Goal: Find specific page/section: Find specific page/section

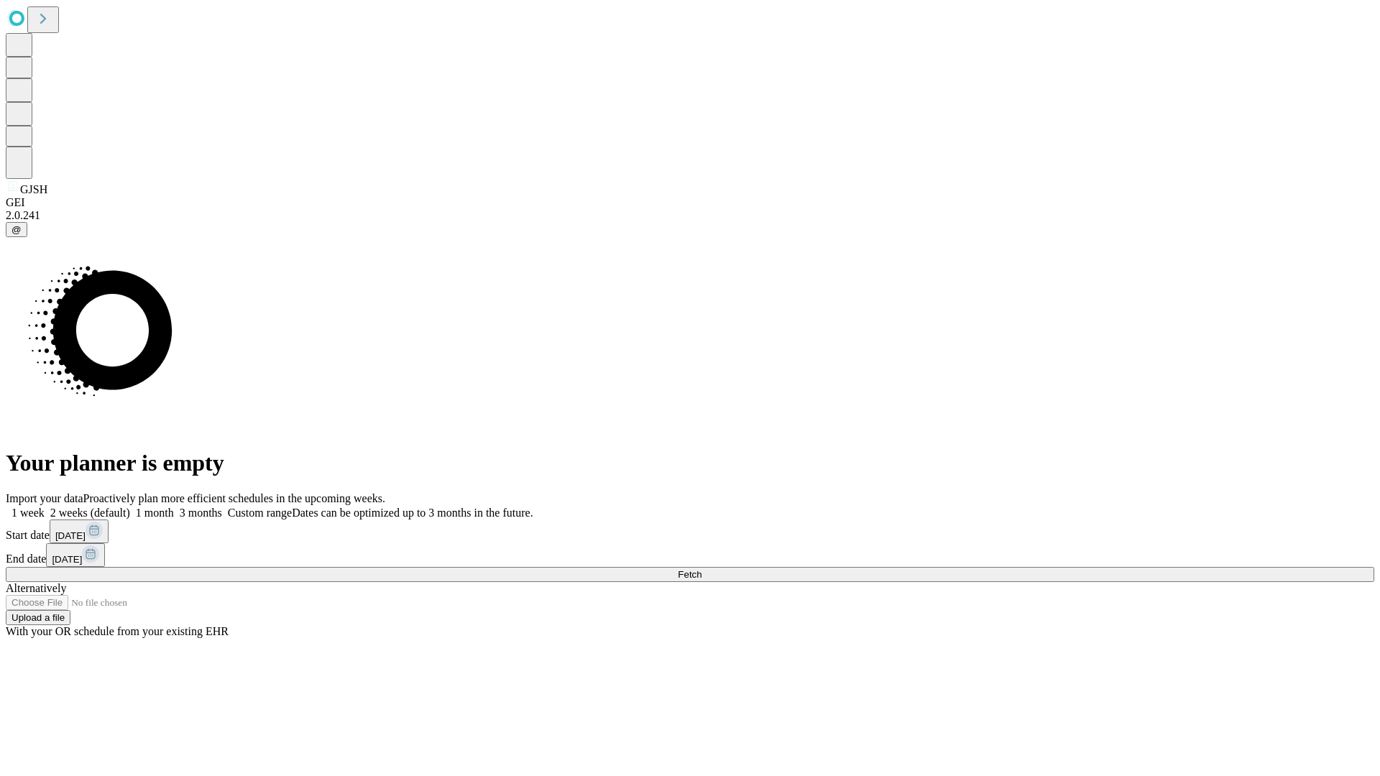
click at [702, 569] on span "Fetch" at bounding box center [690, 574] width 24 height 11
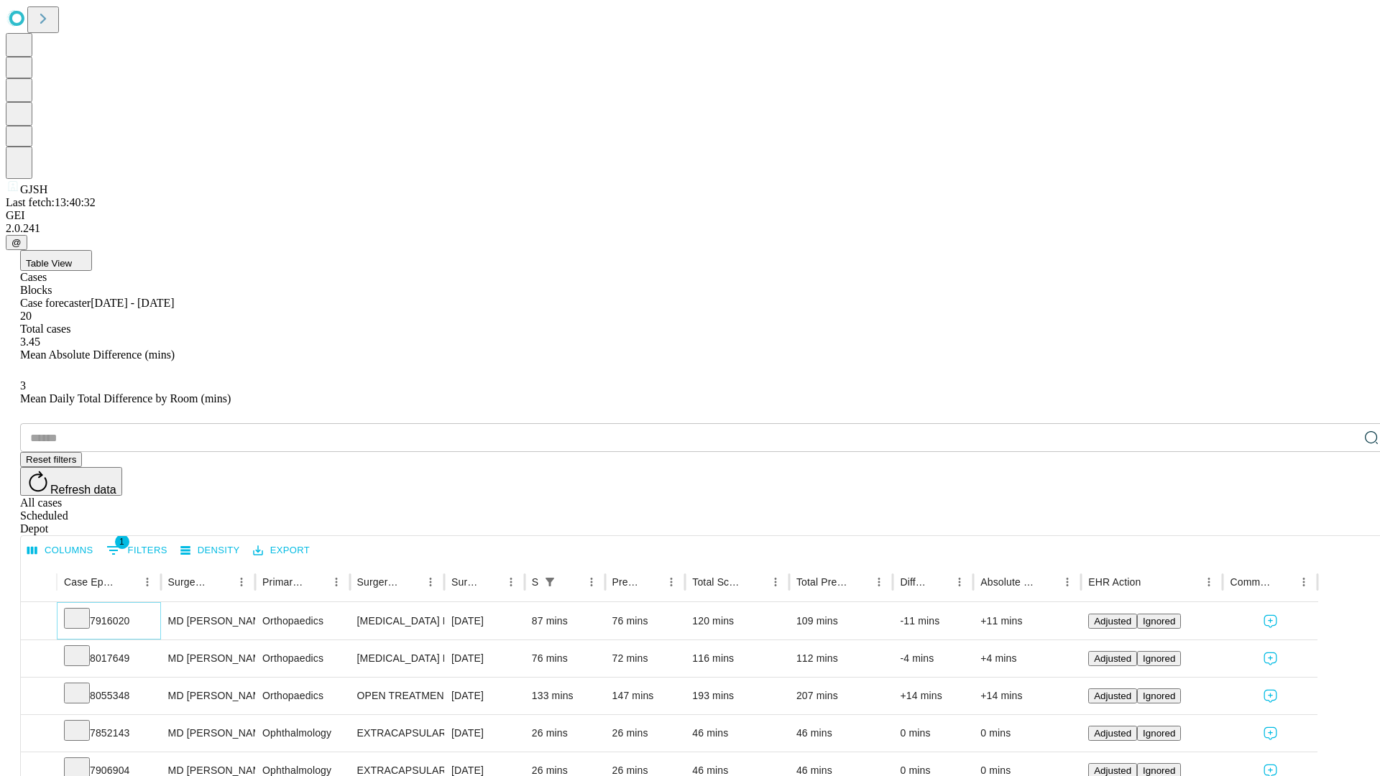
click at [84, 610] on icon at bounding box center [77, 617] width 14 height 14
